Goal: Browse casually

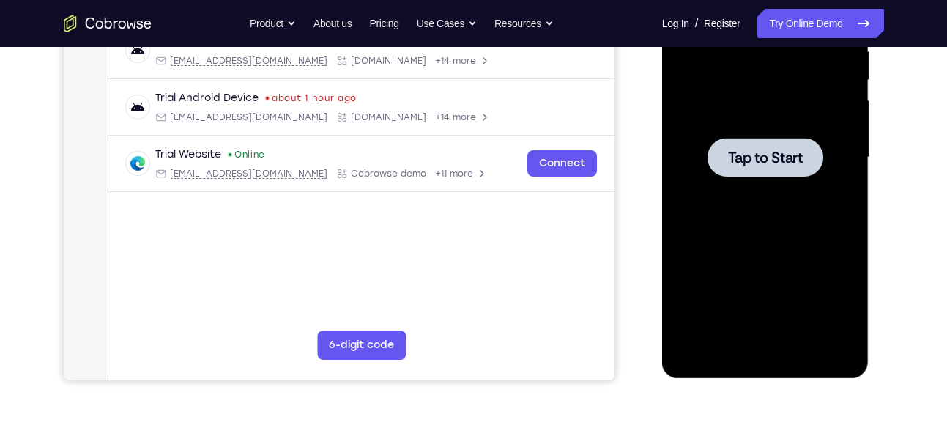
click at [762, 157] on span "Tap to Start" at bounding box center [765, 157] width 75 height 15
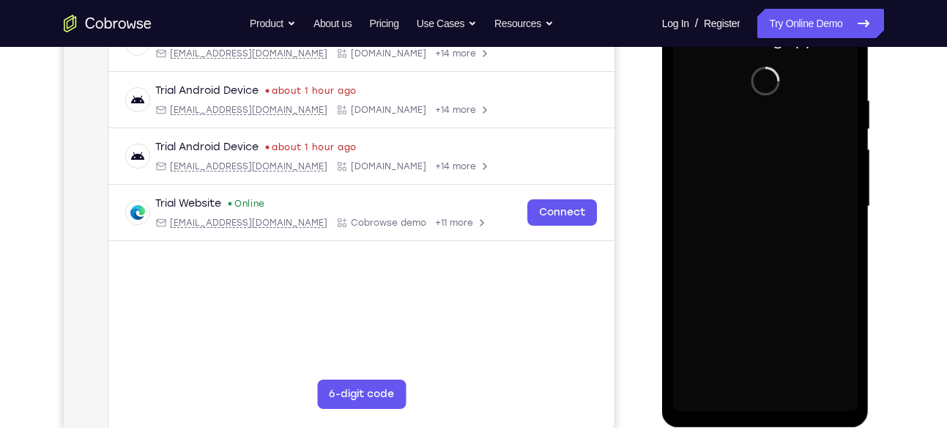
scroll to position [253, 0]
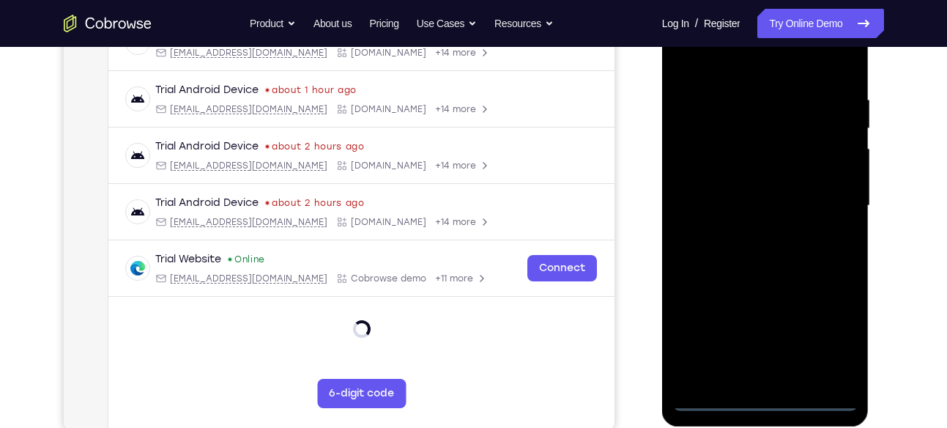
click at [766, 401] on div at bounding box center [765, 206] width 185 height 410
click at [821, 341] on div at bounding box center [765, 206] width 185 height 410
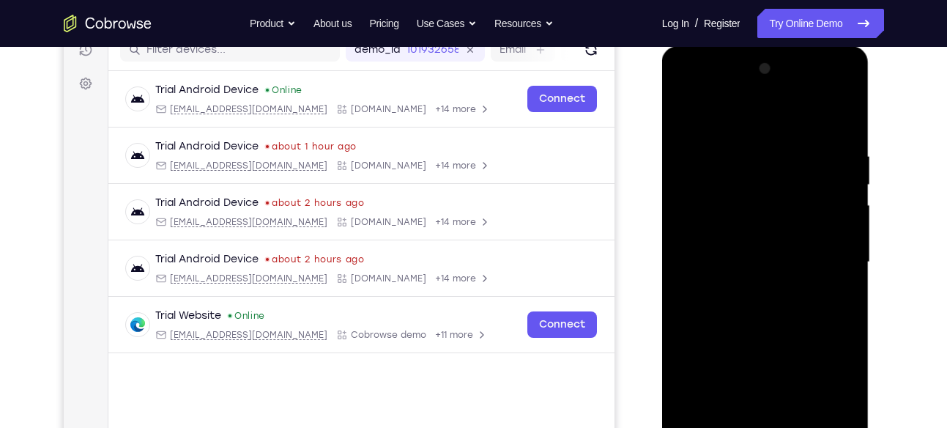
scroll to position [196, 0]
click at [724, 119] on div at bounding box center [765, 263] width 185 height 410
click at [830, 253] on div at bounding box center [765, 263] width 185 height 410
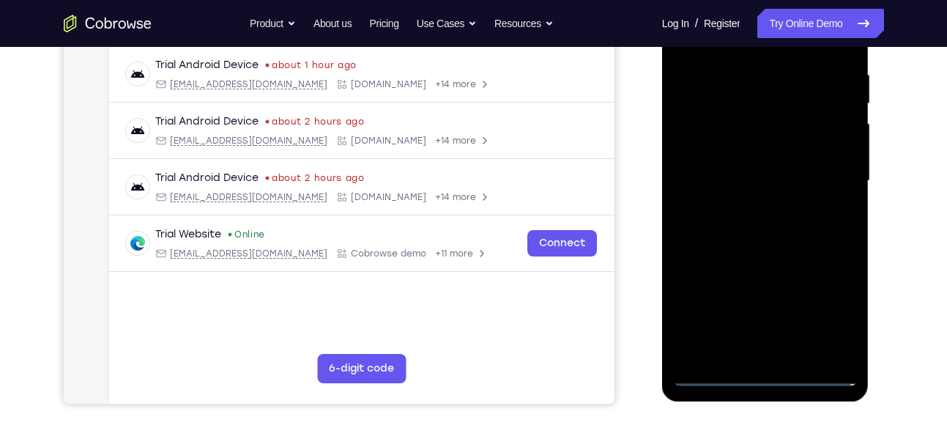
scroll to position [278, 0]
click at [778, 352] on div at bounding box center [765, 180] width 185 height 410
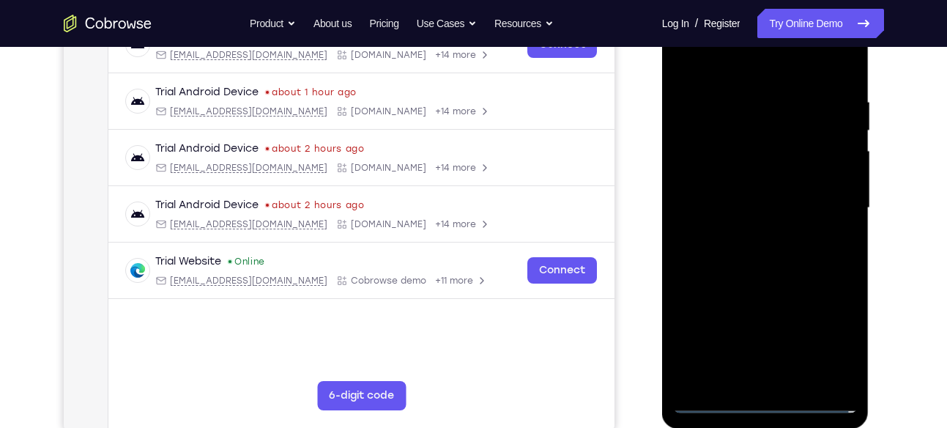
scroll to position [248, 0]
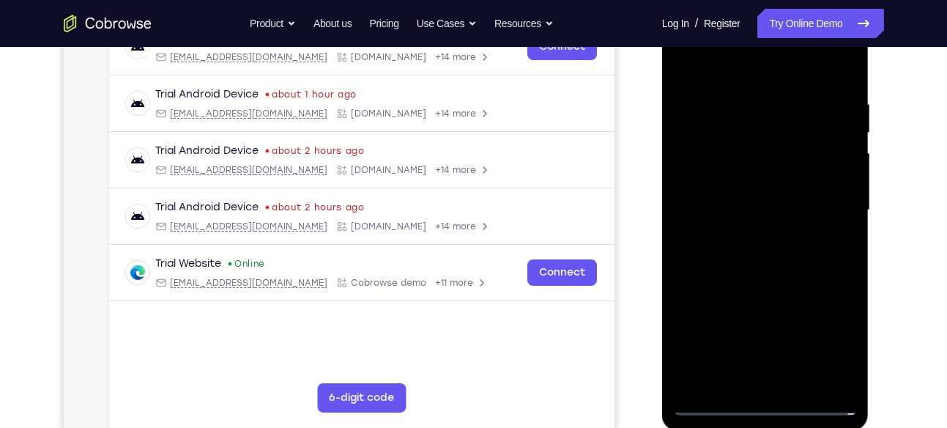
click at [774, 190] on div at bounding box center [765, 210] width 185 height 410
click at [763, 185] on div at bounding box center [765, 210] width 185 height 410
click at [763, 213] on div at bounding box center [765, 210] width 185 height 410
click at [769, 256] on div at bounding box center [765, 210] width 185 height 410
click at [772, 256] on div at bounding box center [765, 210] width 185 height 410
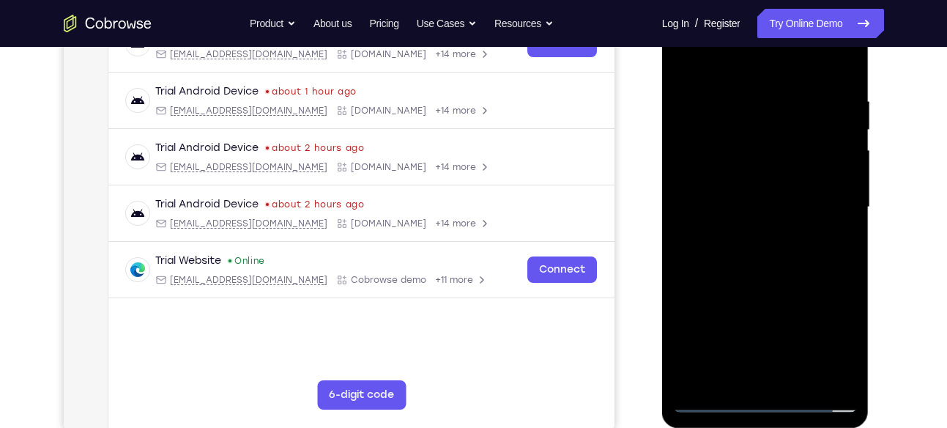
scroll to position [252, 0]
click at [805, 269] on div at bounding box center [765, 206] width 185 height 410
drag, startPoint x: 766, startPoint y: 313, endPoint x: 766, endPoint y: 120, distance: 192.7
click at [766, 120] on div at bounding box center [765, 206] width 185 height 410
drag, startPoint x: 767, startPoint y: 248, endPoint x: 786, endPoint y: 113, distance: 136.9
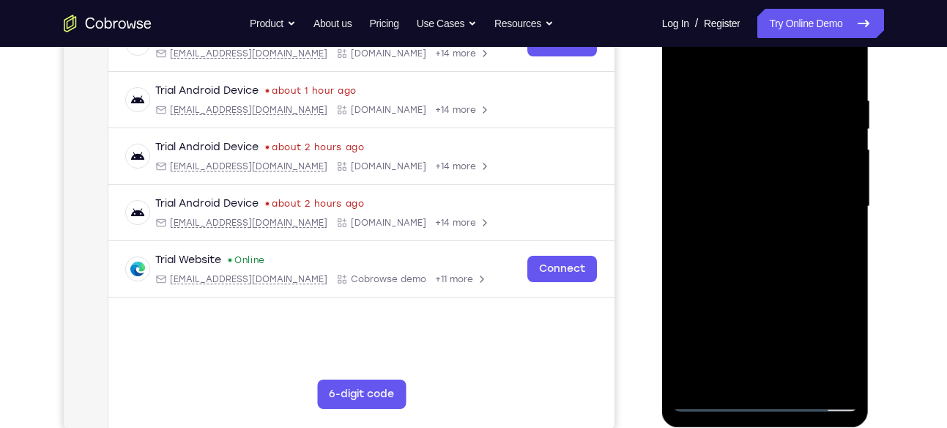
click at [786, 113] on div at bounding box center [765, 206] width 185 height 410
drag, startPoint x: 787, startPoint y: 250, endPoint x: 806, endPoint y: 119, distance: 132.5
click at [806, 119] on div at bounding box center [765, 206] width 185 height 410
drag, startPoint x: 799, startPoint y: 243, endPoint x: 826, endPoint y: 100, distance: 145.5
click at [826, 100] on div at bounding box center [765, 206] width 185 height 410
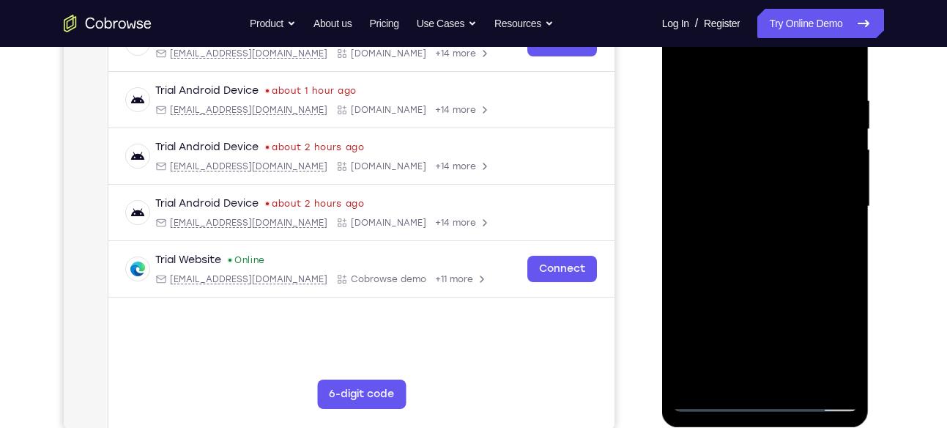
drag, startPoint x: 807, startPoint y: 270, endPoint x: 815, endPoint y: 119, distance: 150.4
click at [815, 119] on div at bounding box center [765, 206] width 185 height 410
drag, startPoint x: 776, startPoint y: 319, endPoint x: 788, endPoint y: 125, distance: 194.5
click at [788, 125] on div at bounding box center [765, 206] width 185 height 410
drag, startPoint x: 771, startPoint y: 288, endPoint x: 785, endPoint y: 127, distance: 161.8
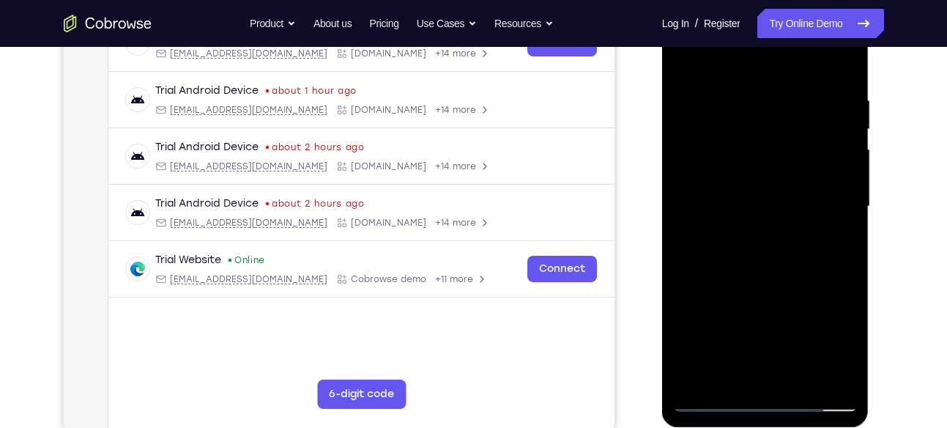
click at [785, 127] on div at bounding box center [765, 206] width 185 height 410
drag, startPoint x: 806, startPoint y: 220, endPoint x: 807, endPoint y: 143, distance: 76.9
click at [807, 143] on div at bounding box center [765, 206] width 185 height 410
drag, startPoint x: 777, startPoint y: 300, endPoint x: 784, endPoint y: 218, distance: 82.3
click at [784, 218] on div at bounding box center [765, 206] width 185 height 410
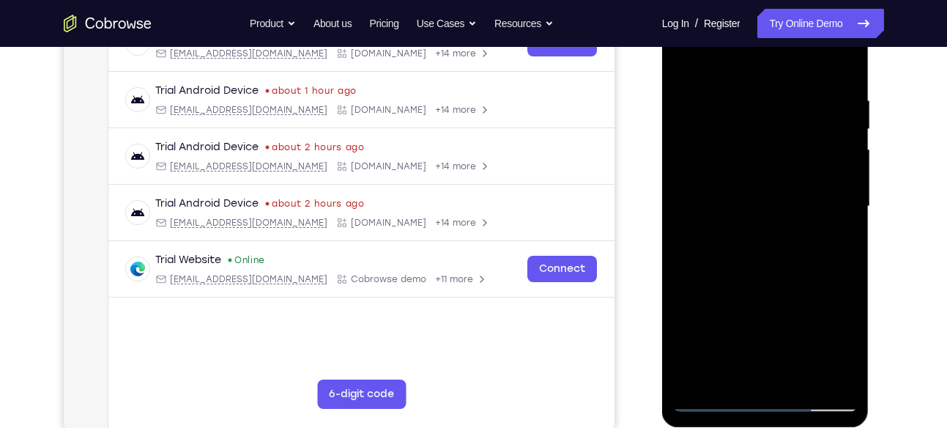
drag, startPoint x: 793, startPoint y: 269, endPoint x: 774, endPoint y: 121, distance: 149.3
click at [774, 121] on div at bounding box center [765, 206] width 185 height 410
drag, startPoint x: 787, startPoint y: 261, endPoint x: 810, endPoint y: 92, distance: 170.8
click at [810, 92] on div at bounding box center [765, 206] width 185 height 410
drag, startPoint x: 802, startPoint y: 251, endPoint x: 816, endPoint y: 100, distance: 152.3
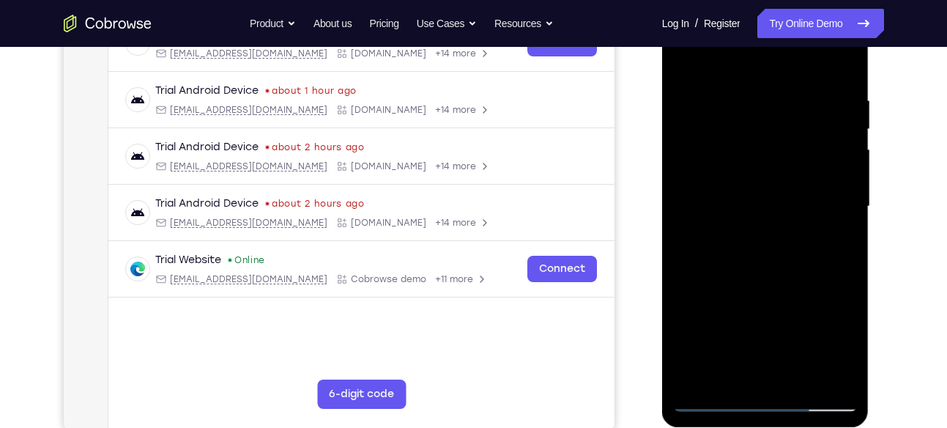
click at [816, 100] on div at bounding box center [765, 206] width 185 height 410
drag, startPoint x: 791, startPoint y: 264, endPoint x: 796, endPoint y: 140, distance: 123.9
click at [796, 140] on div at bounding box center [765, 206] width 185 height 410
drag, startPoint x: 793, startPoint y: 283, endPoint x: 800, endPoint y: 116, distance: 167.2
click at [800, 116] on div at bounding box center [765, 206] width 185 height 410
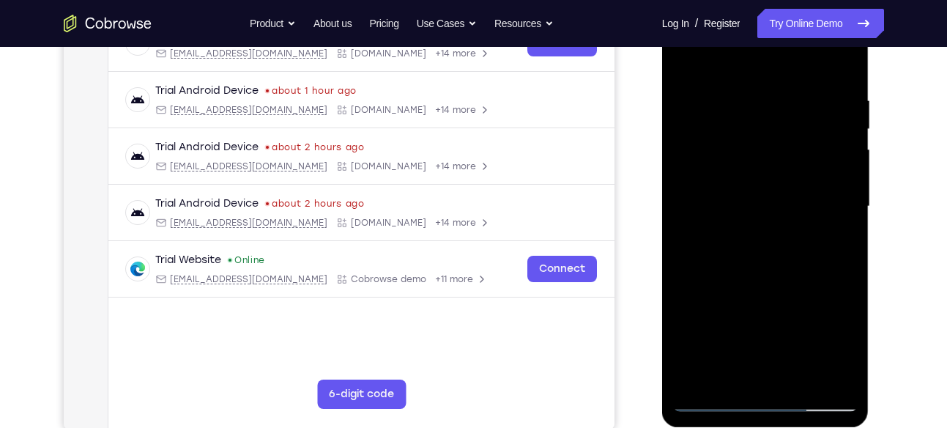
drag, startPoint x: 783, startPoint y: 286, endPoint x: 791, endPoint y: 143, distance: 143.1
click at [791, 143] on div at bounding box center [765, 206] width 185 height 410
drag, startPoint x: 785, startPoint y: 276, endPoint x: 792, endPoint y: 128, distance: 148.2
click at [792, 128] on div at bounding box center [765, 206] width 185 height 410
drag, startPoint x: 785, startPoint y: 278, endPoint x: 785, endPoint y: 99, distance: 179.5
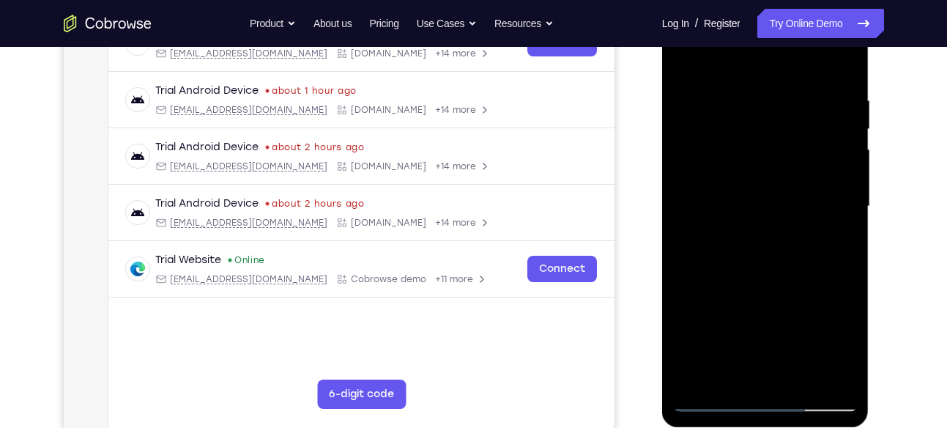
click at [785, 99] on div at bounding box center [765, 206] width 185 height 410
drag, startPoint x: 803, startPoint y: 258, endPoint x: 802, endPoint y: 113, distance: 145.1
click at [802, 113] on div at bounding box center [765, 206] width 185 height 410
drag, startPoint x: 789, startPoint y: 262, endPoint x: 776, endPoint y: 90, distance: 171.9
click at [776, 90] on div at bounding box center [765, 206] width 185 height 410
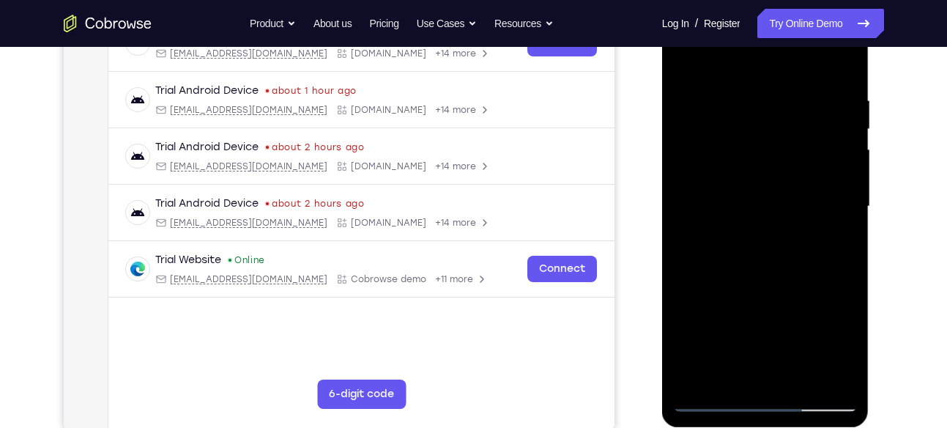
drag, startPoint x: 796, startPoint y: 239, endPoint x: 796, endPoint y: 43, distance: 195.6
click at [796, 43] on div at bounding box center [765, 206] width 185 height 410
drag, startPoint x: 799, startPoint y: 221, endPoint x: 803, endPoint y: 59, distance: 161.9
click at [803, 59] on div at bounding box center [765, 206] width 185 height 410
drag, startPoint x: 796, startPoint y: 264, endPoint x: 811, endPoint y: 152, distance: 113.9
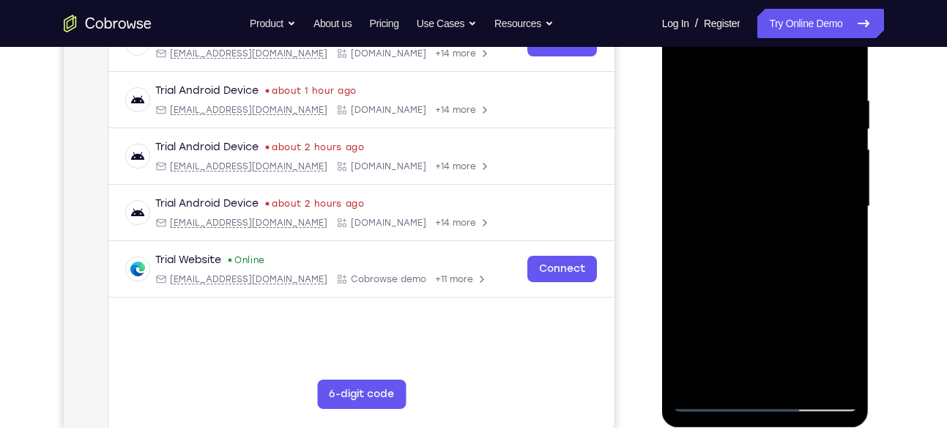
click at [811, 152] on div at bounding box center [765, 206] width 185 height 410
drag, startPoint x: 797, startPoint y: 304, endPoint x: 815, endPoint y: 196, distance: 109.2
click at [815, 196] on div at bounding box center [765, 206] width 185 height 410
drag, startPoint x: 815, startPoint y: 168, endPoint x: 824, endPoint y: 262, distance: 94.9
click at [824, 262] on div at bounding box center [765, 206] width 185 height 410
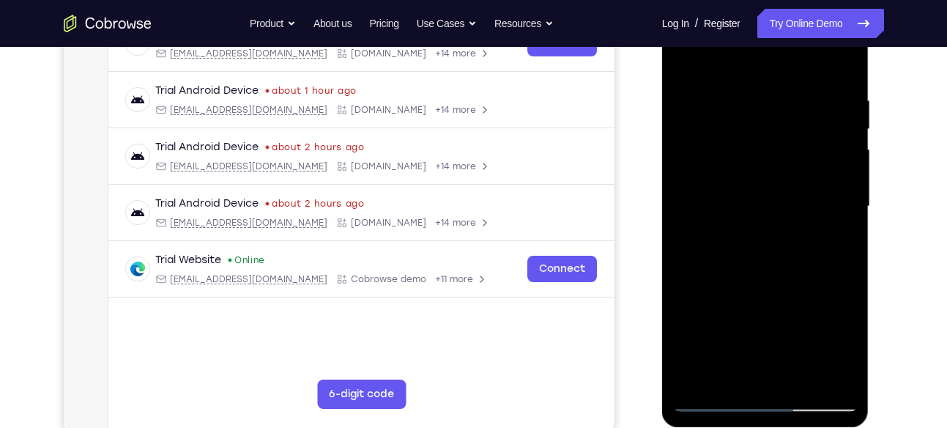
drag, startPoint x: 812, startPoint y: 313, endPoint x: 815, endPoint y: 174, distance: 139.2
click at [815, 174] on div at bounding box center [765, 206] width 185 height 410
drag, startPoint x: 794, startPoint y: 270, endPoint x: 780, endPoint y: 99, distance: 172.0
click at [780, 99] on div at bounding box center [765, 206] width 185 height 410
drag, startPoint x: 790, startPoint y: 271, endPoint x: 785, endPoint y: 123, distance: 148.1
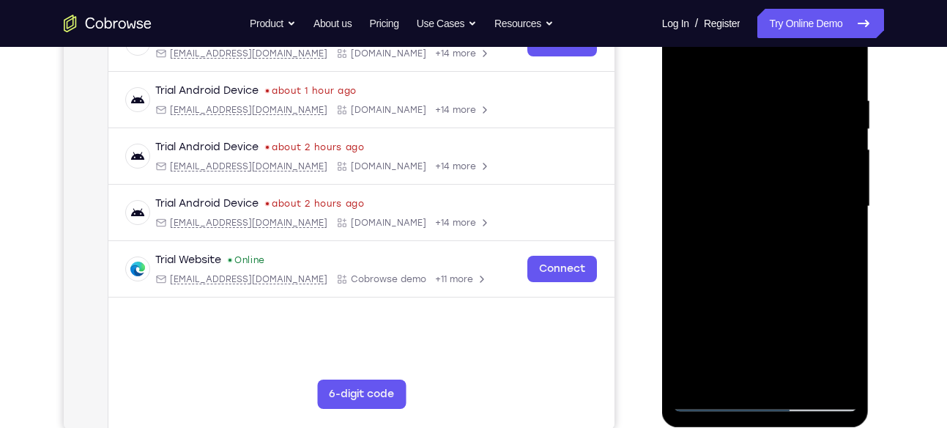
click at [785, 123] on div at bounding box center [765, 206] width 185 height 410
click at [842, 207] on div at bounding box center [765, 206] width 185 height 410
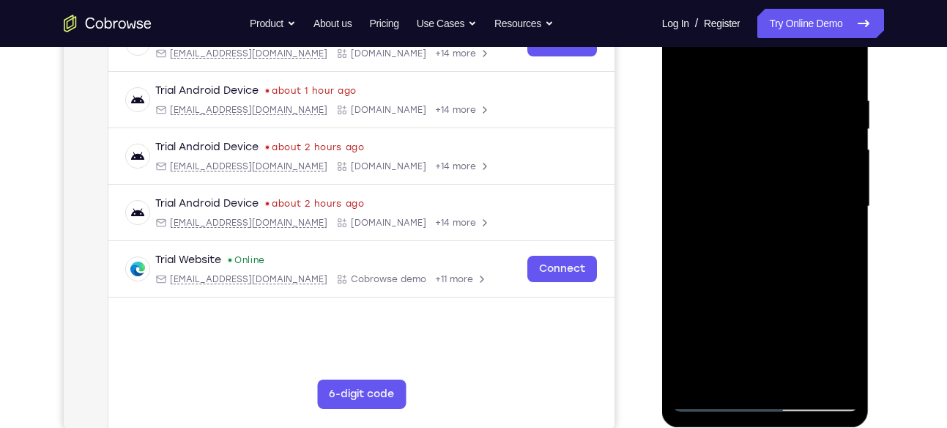
click at [845, 207] on div at bounding box center [765, 206] width 185 height 410
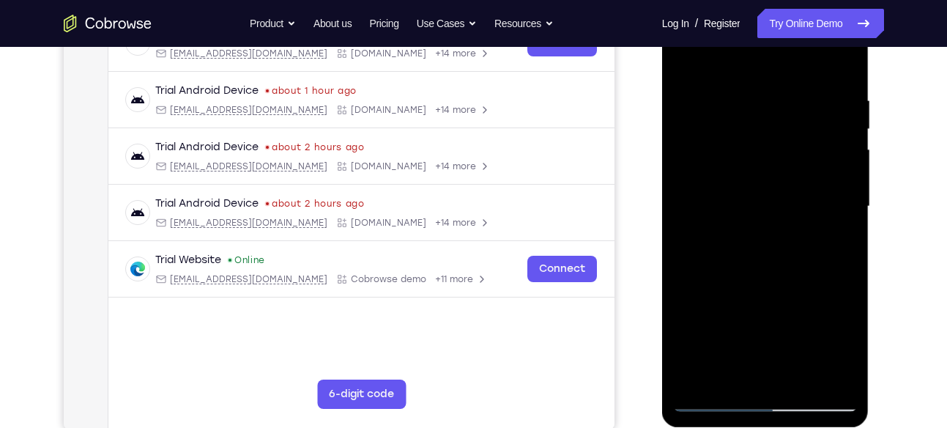
click at [845, 207] on div at bounding box center [765, 206] width 185 height 410
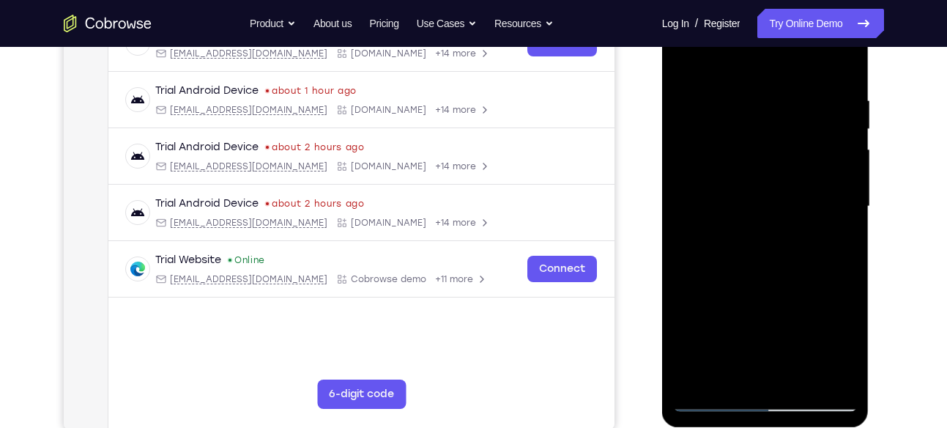
click at [845, 207] on div at bounding box center [765, 206] width 185 height 410
drag, startPoint x: 811, startPoint y: 291, endPoint x: 804, endPoint y: 115, distance: 176.0
click at [804, 115] on div at bounding box center [765, 206] width 185 height 410
drag, startPoint x: 794, startPoint y: 266, endPoint x: 779, endPoint y: 130, distance: 137.1
click at [779, 130] on div at bounding box center [765, 206] width 185 height 410
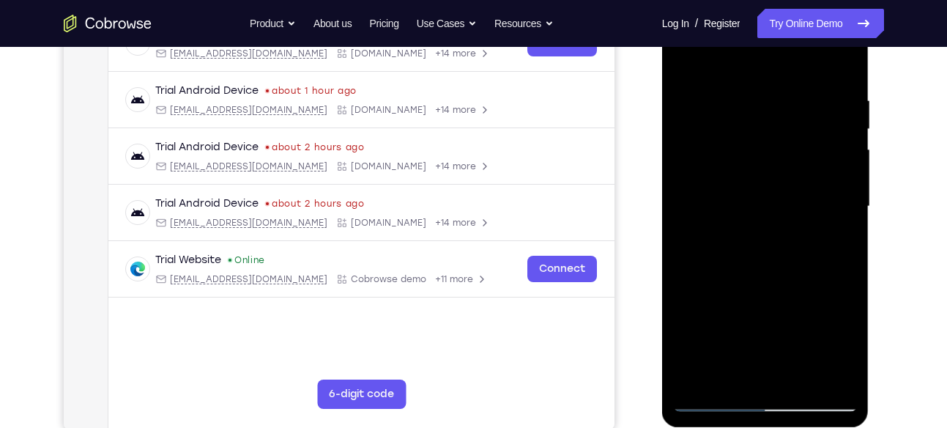
drag, startPoint x: 770, startPoint y: 270, endPoint x: 760, endPoint y: 134, distance: 136.6
click at [760, 134] on div at bounding box center [765, 206] width 185 height 410
click at [700, 379] on div at bounding box center [765, 206] width 185 height 410
drag, startPoint x: 769, startPoint y: 141, endPoint x: 776, endPoint y: 333, distance: 191.3
click at [776, 333] on div at bounding box center [765, 206] width 185 height 410
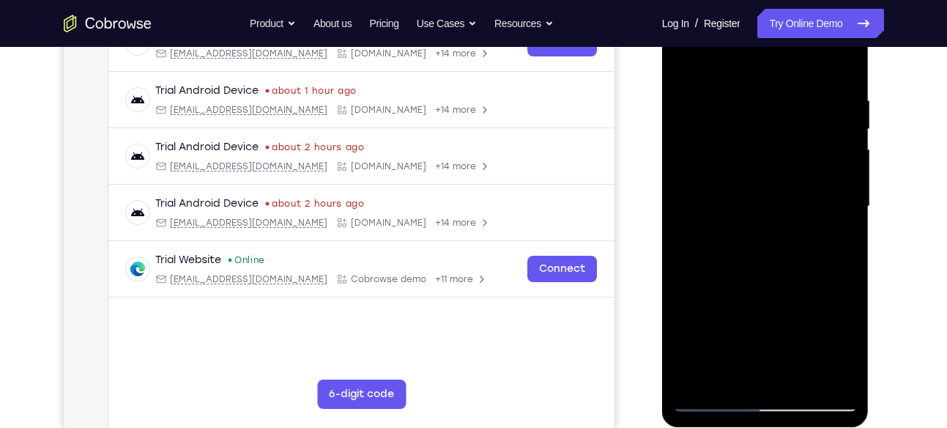
drag, startPoint x: 783, startPoint y: 139, endPoint x: 789, endPoint y: 323, distance: 184.0
click at [789, 323] on div at bounding box center [765, 206] width 185 height 410
click at [797, 377] on div at bounding box center [765, 206] width 185 height 410
click at [782, 284] on div at bounding box center [765, 206] width 185 height 410
click at [689, 58] on div at bounding box center [765, 206] width 185 height 410
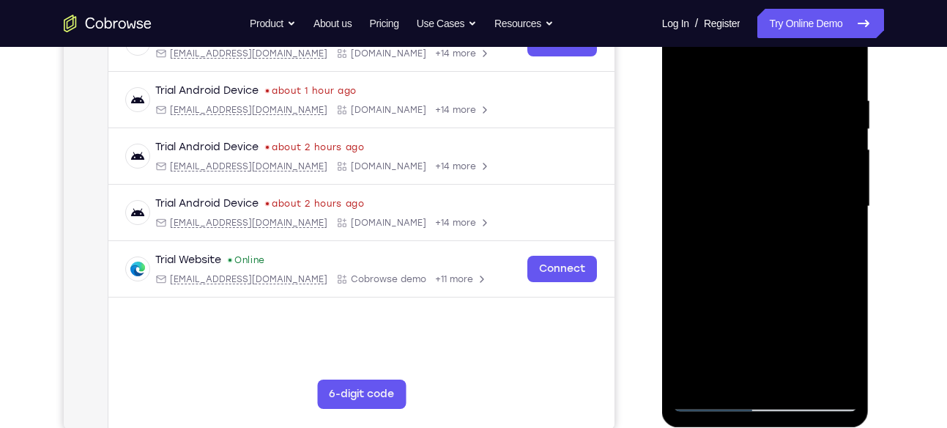
click at [701, 375] on div at bounding box center [765, 206] width 185 height 410
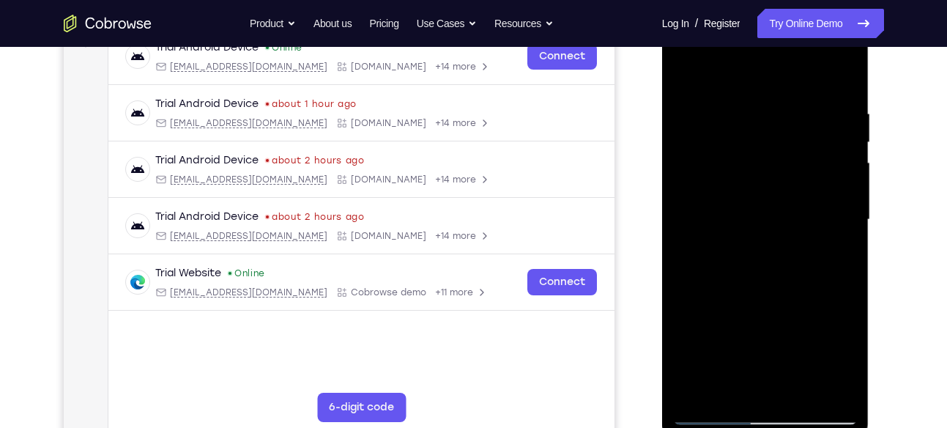
scroll to position [223, 0]
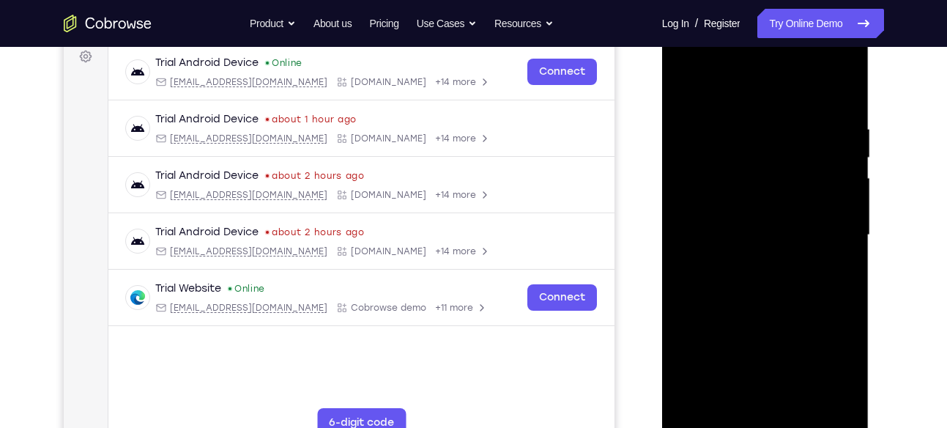
click at [849, 84] on div at bounding box center [765, 235] width 185 height 410
click at [717, 106] on div at bounding box center [765, 235] width 185 height 410
click at [687, 86] on div at bounding box center [765, 235] width 185 height 410
click at [697, 411] on div at bounding box center [765, 235] width 185 height 410
drag, startPoint x: 786, startPoint y: 182, endPoint x: 801, endPoint y: 382, distance: 201.3
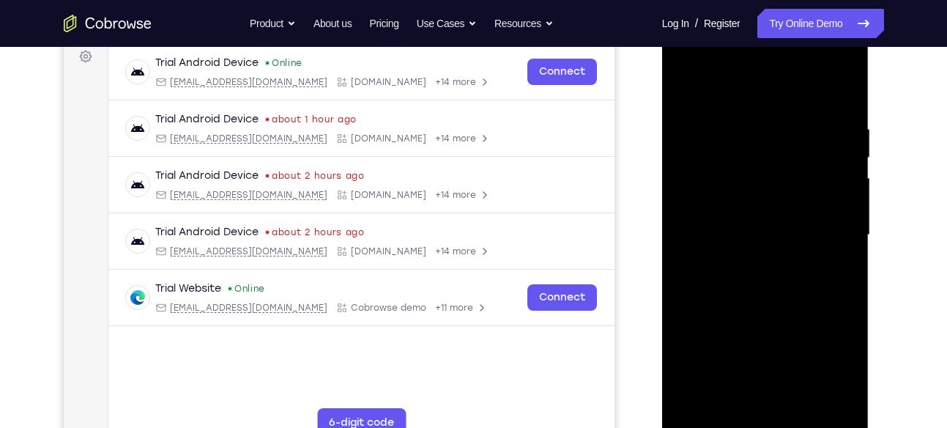
click at [801, 382] on div at bounding box center [765, 235] width 185 height 410
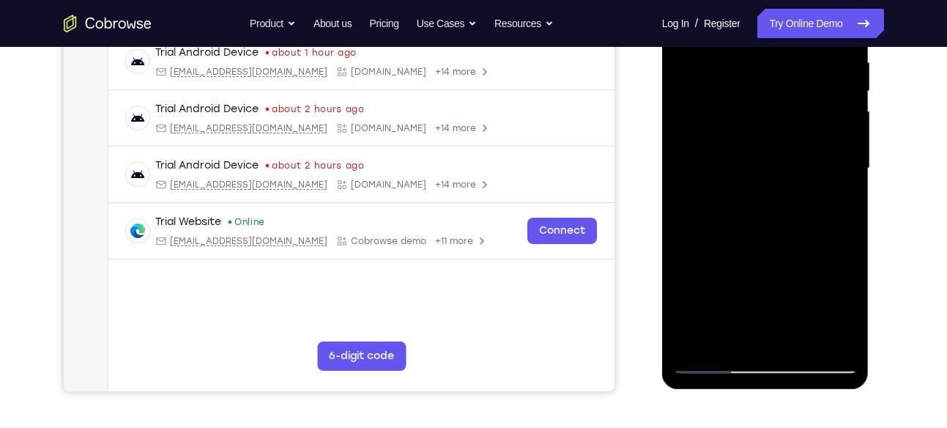
scroll to position [291, 0]
click at [694, 337] on div at bounding box center [765, 168] width 185 height 410
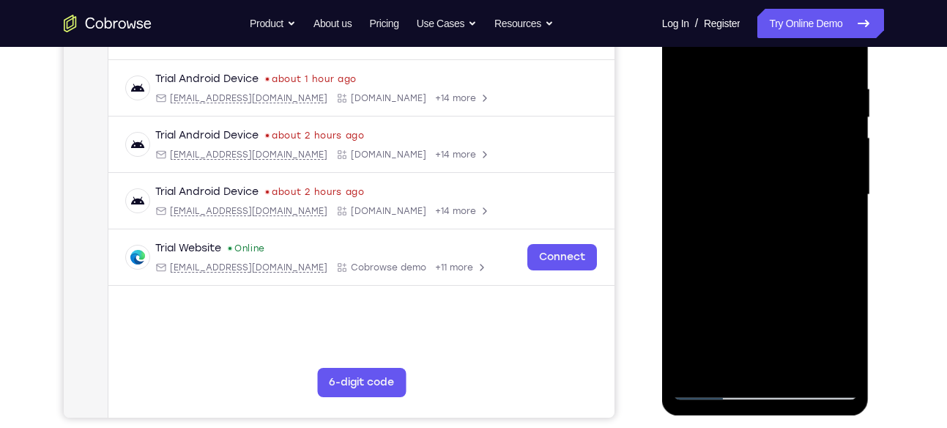
scroll to position [264, 0]
click at [699, 366] on div at bounding box center [765, 194] width 185 height 410
click at [703, 366] on div at bounding box center [765, 194] width 185 height 410
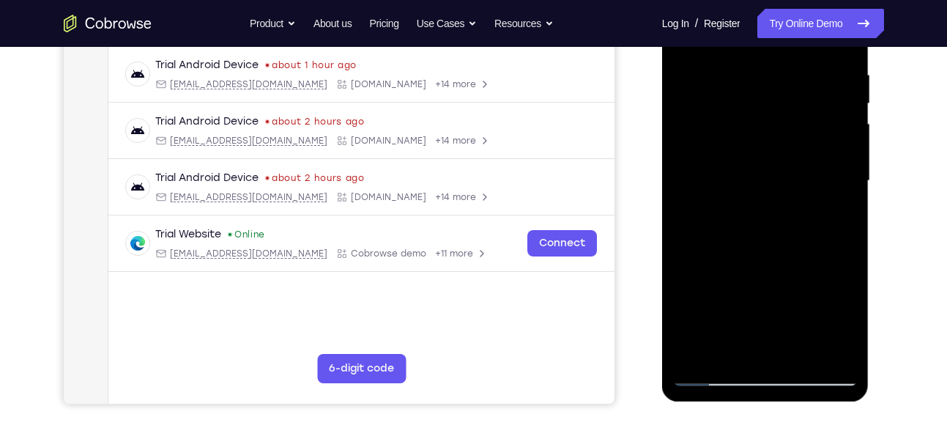
scroll to position [297, 0]
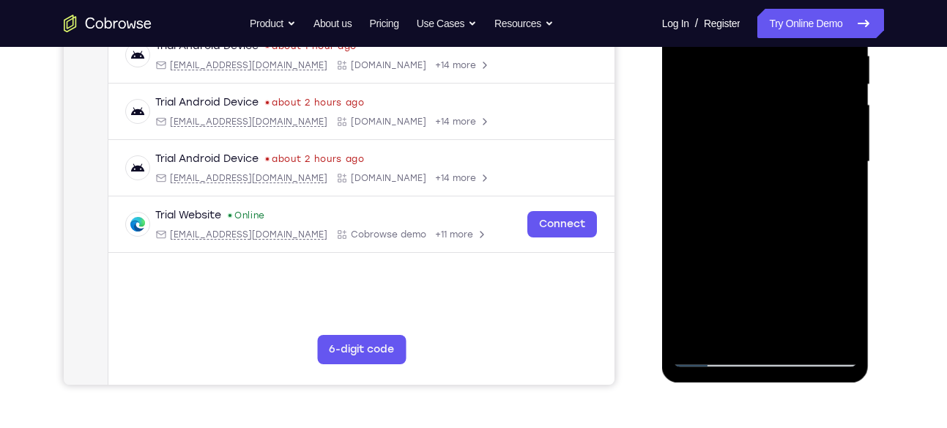
click at [700, 336] on div at bounding box center [765, 162] width 185 height 410
